Goal: Task Accomplishment & Management: Complete application form

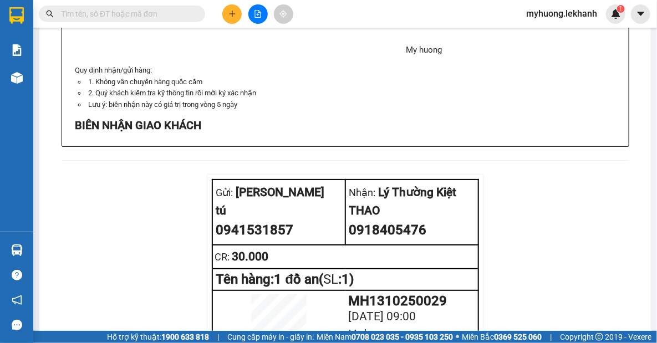
scroll to position [1202, 0]
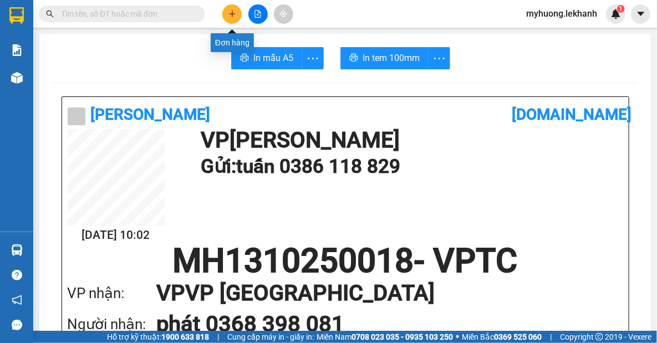
click at [233, 17] on icon "plus" at bounding box center [232, 14] width 8 height 8
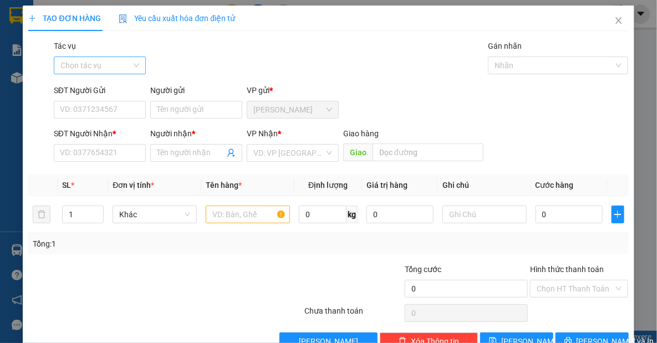
click at [113, 69] on input "Tác vụ" at bounding box center [95, 65] width 71 height 17
click at [106, 84] on div "Nhập hàng lên xe" at bounding box center [99, 87] width 78 height 12
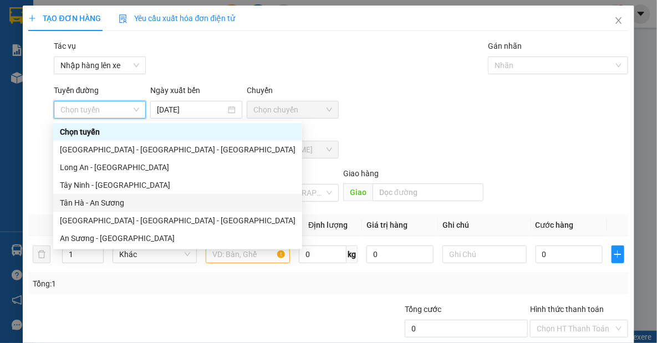
click at [120, 204] on div "Tân Hà - An Sương" at bounding box center [178, 203] width 236 height 12
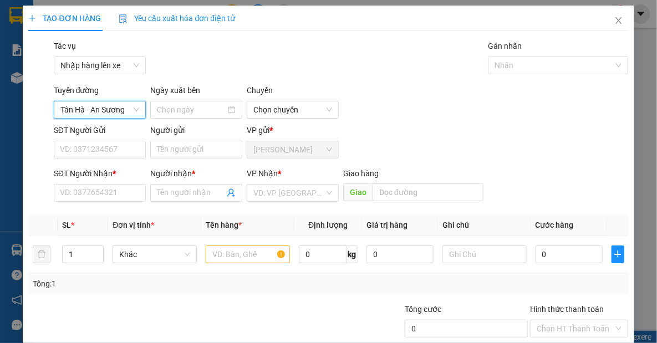
type input "[DATE]"
click at [290, 192] on input "search" at bounding box center [288, 193] width 71 height 17
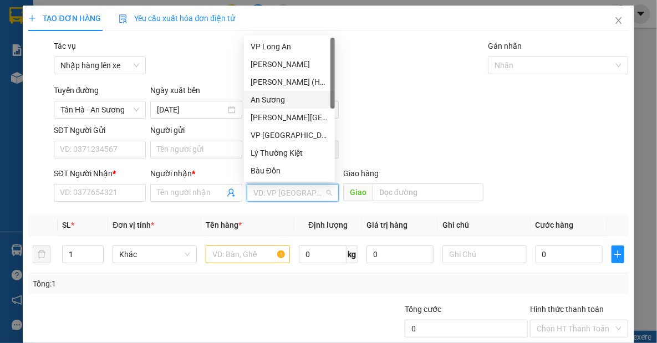
click at [267, 103] on div "An Sương" at bounding box center [290, 100] width 78 height 12
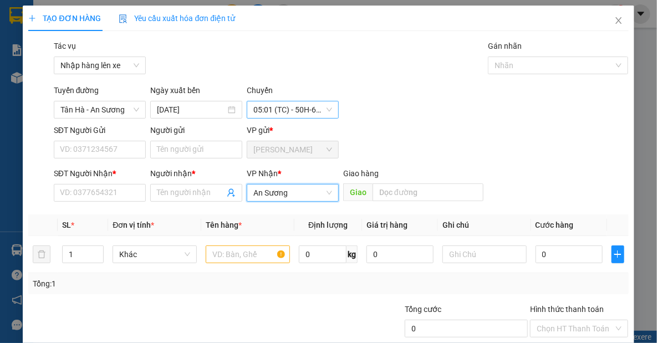
click at [325, 111] on span "05:01 (TC) - 50H-636.87" at bounding box center [292, 109] width 79 height 17
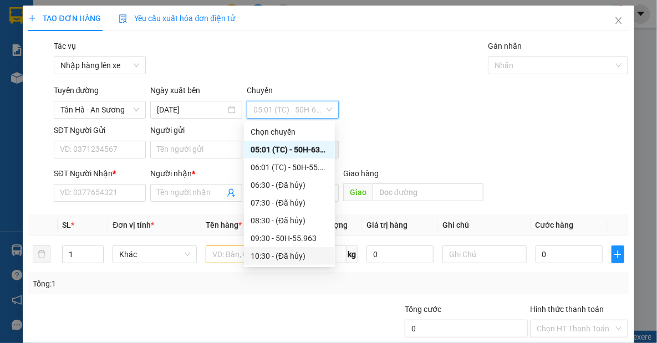
click at [274, 256] on div "10:30 - (Đã hủy)" at bounding box center [290, 256] width 78 height 12
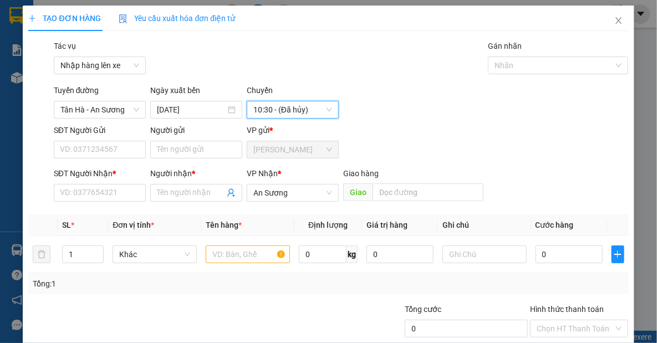
click at [325, 109] on span "10:30 - (Đã hủy)" at bounding box center [292, 109] width 79 height 17
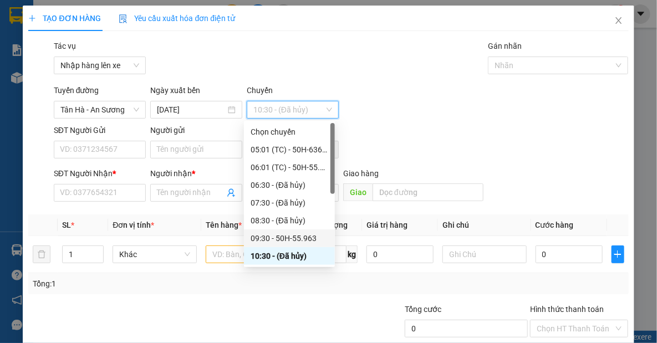
scroll to position [70, 0]
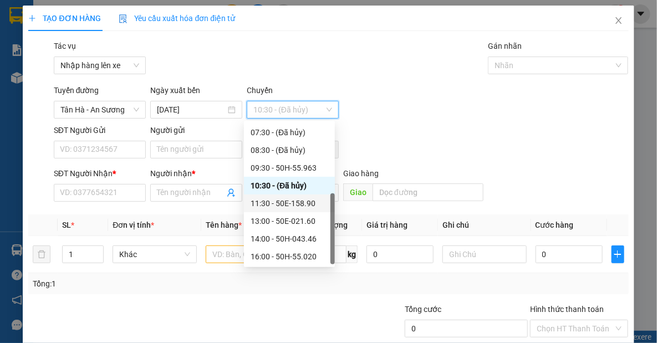
click at [294, 205] on div "11:30 - 50E-158.90" at bounding box center [290, 203] width 78 height 12
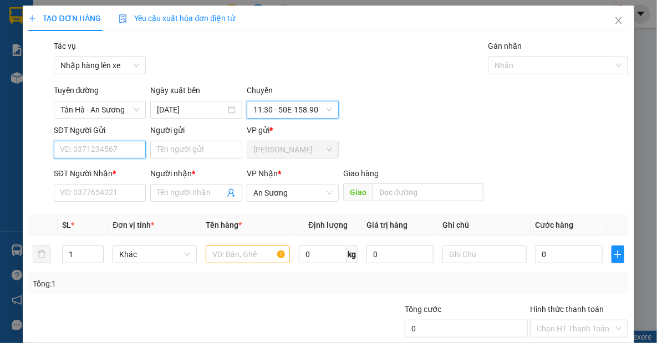
click at [129, 150] on input "SĐT Người Gửi" at bounding box center [100, 150] width 92 height 18
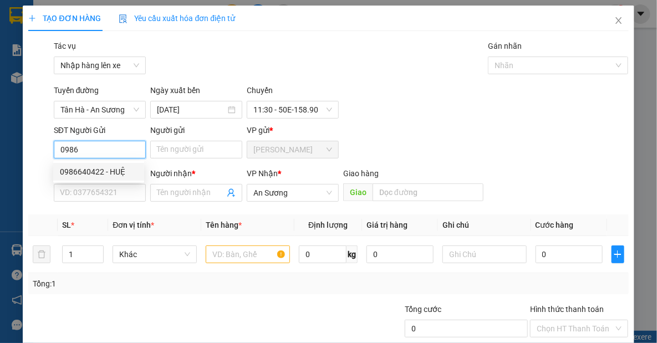
click at [104, 172] on div "0986640422 - HUỆ" at bounding box center [99, 172] width 78 height 12
type input "0986640422"
type input "HUỆ"
type input "80.000"
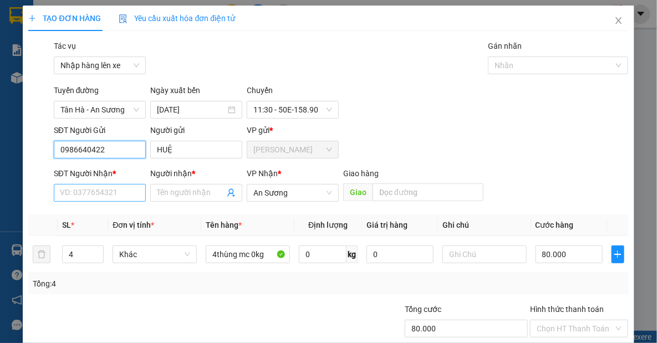
type input "0986640422"
click at [130, 192] on input "SĐT Người Nhận *" at bounding box center [100, 193] width 92 height 18
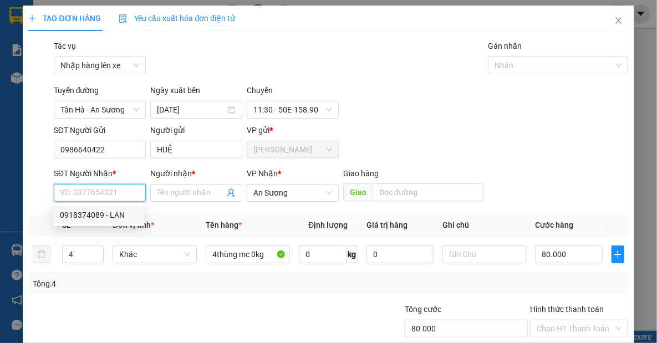
click at [122, 217] on div "0918374089 - LAN" at bounding box center [99, 215] width 78 height 12
type input "0918374089"
type input "LAN"
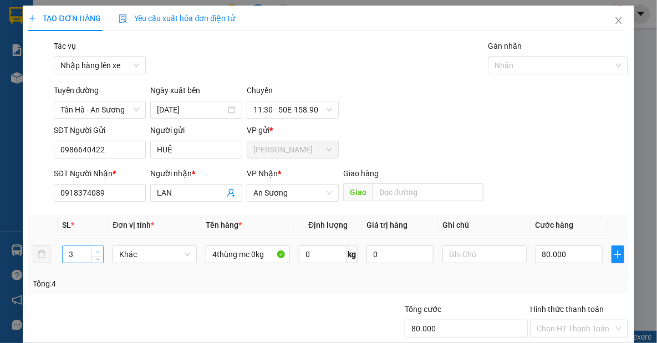
click at [94, 251] on div at bounding box center [97, 254] width 12 height 17
click at [94, 251] on span "up" at bounding box center [97, 251] width 7 height 7
click at [98, 251] on icon "up" at bounding box center [97, 252] width 3 height 2
type input "6"
click at [97, 251] on icon "up" at bounding box center [97, 252] width 3 height 2
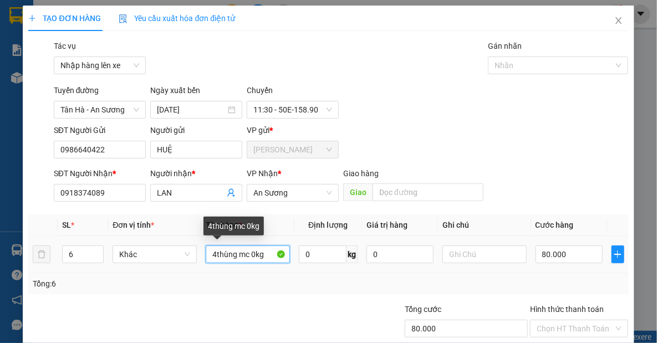
click at [213, 255] on input "4thùng mc 0kg" at bounding box center [248, 255] width 84 height 18
click at [249, 255] on input "6thùng mc 0kg" at bounding box center [248, 255] width 84 height 18
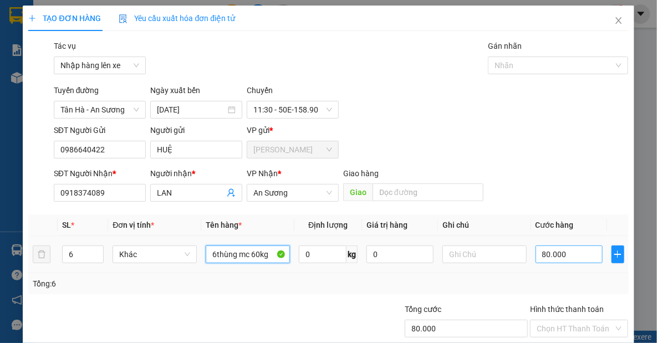
type input "6thùng mc 60kg"
click at [562, 253] on input "80.000" at bounding box center [569, 255] width 67 height 18
type input "1"
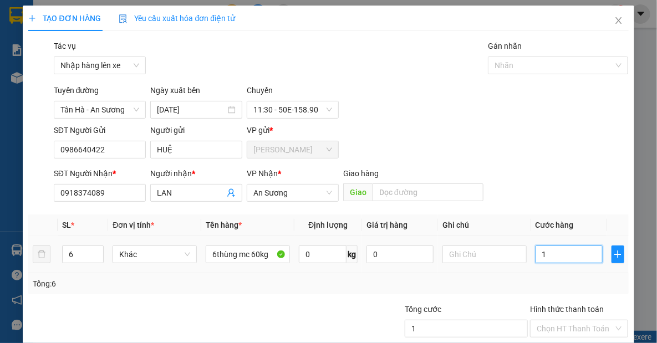
type input "12"
type input "120"
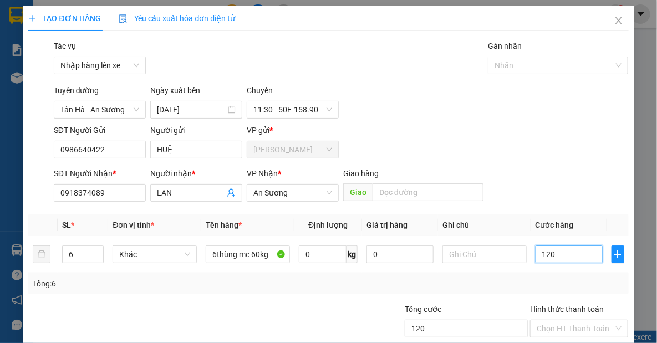
scroll to position [68, 0]
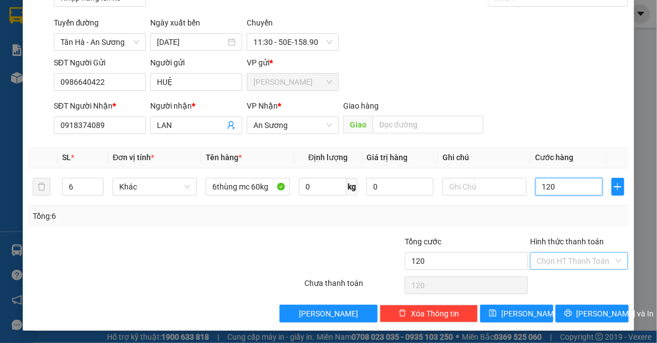
type input "120"
type input "120.000"
click at [554, 259] on input "Hình thức thanh toán" at bounding box center [575, 261] width 77 height 17
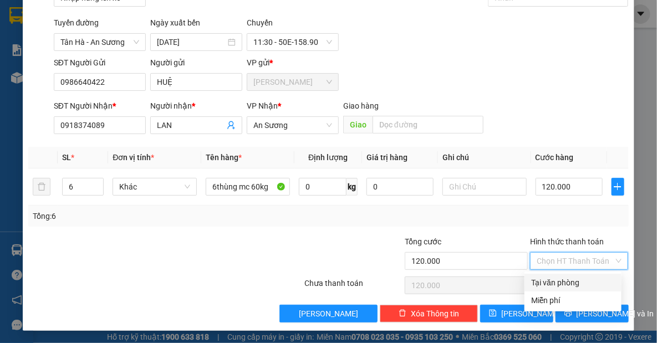
click at [554, 279] on div "Tại văn phòng" at bounding box center [573, 283] width 84 height 12
type input "0"
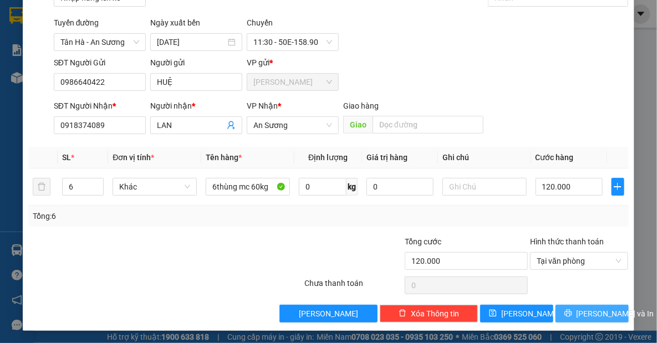
click at [565, 307] on button "[PERSON_NAME] và In" at bounding box center [591, 314] width 73 height 18
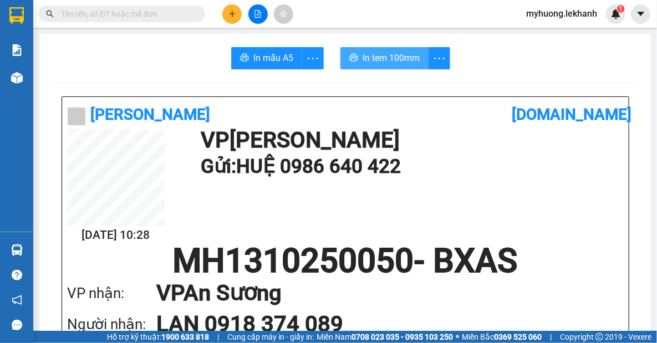
click at [381, 61] on span "In tem 100mm" at bounding box center [391, 58] width 57 height 14
